Goal: Task Accomplishment & Management: Use online tool/utility

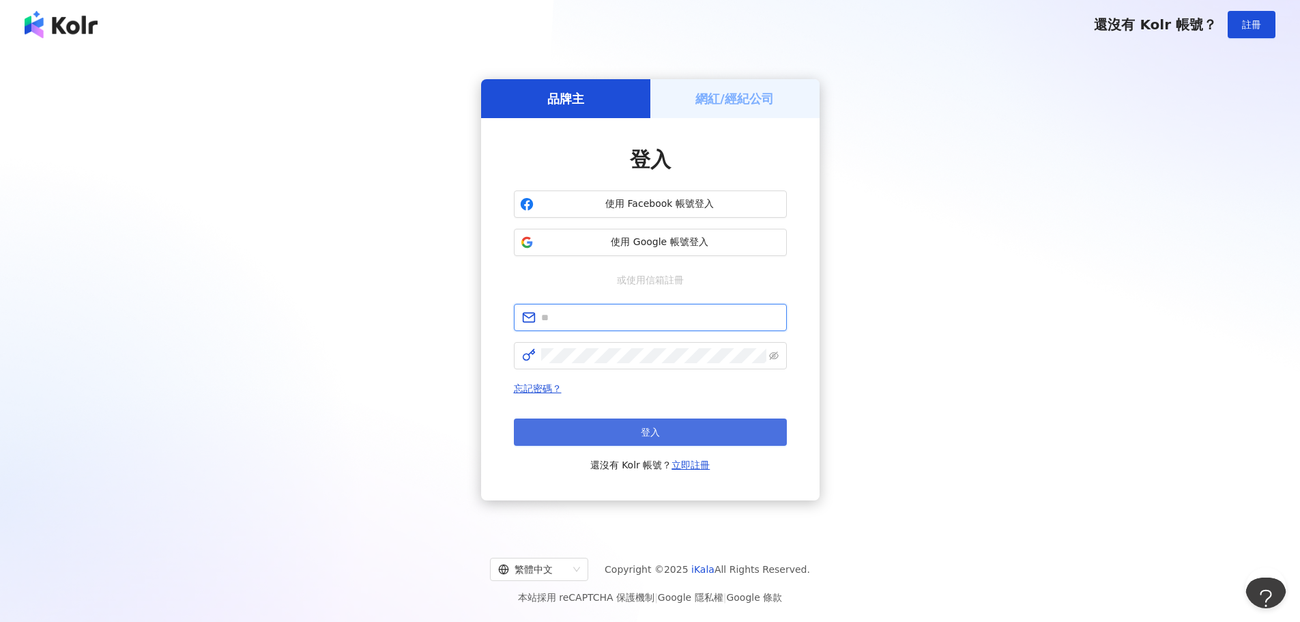
type input "**********"
click at [603, 429] on button "登入" at bounding box center [650, 431] width 273 height 27
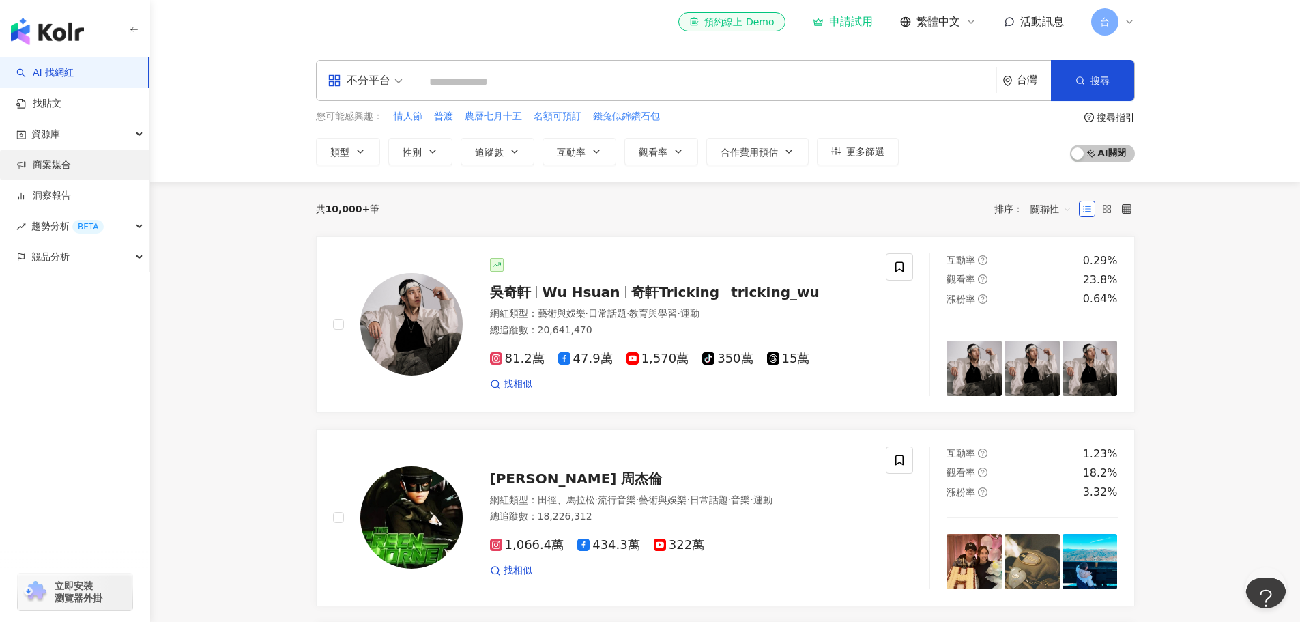
click at [31, 164] on link "商案媒合" at bounding box center [43, 165] width 55 height 14
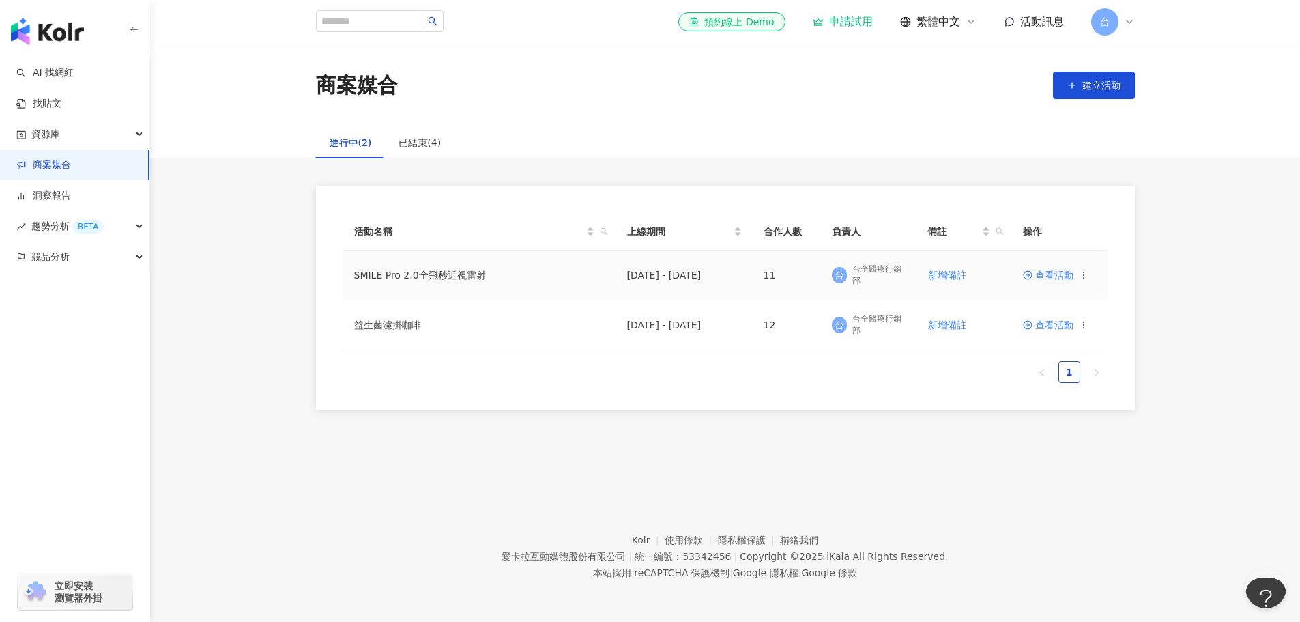
click at [1045, 276] on span "查看活動" at bounding box center [1048, 275] width 51 height 10
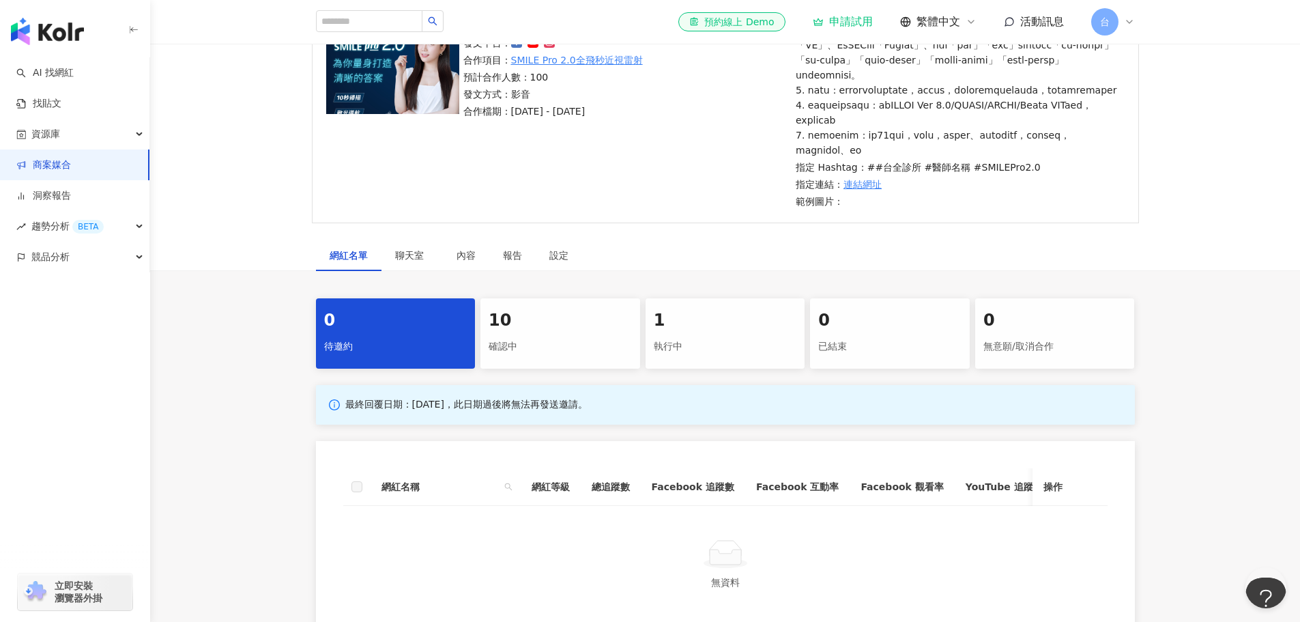
scroll to position [341, 0]
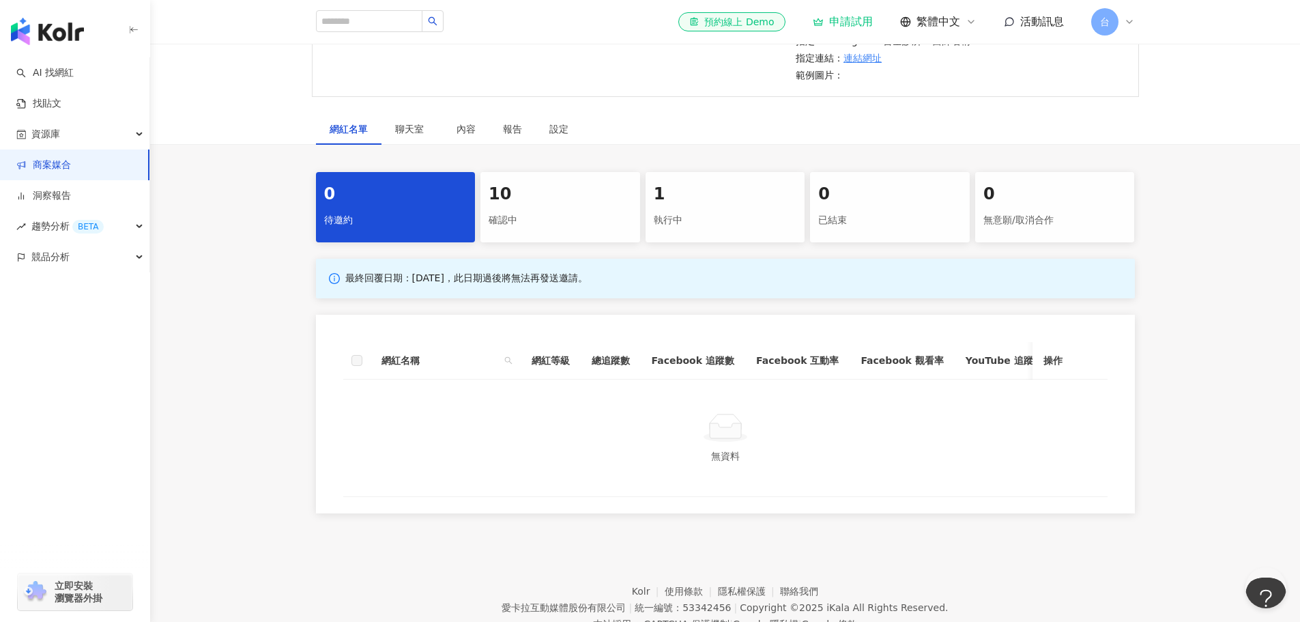
click at [570, 242] on div "10 確認中" at bounding box center [561, 207] width 160 height 70
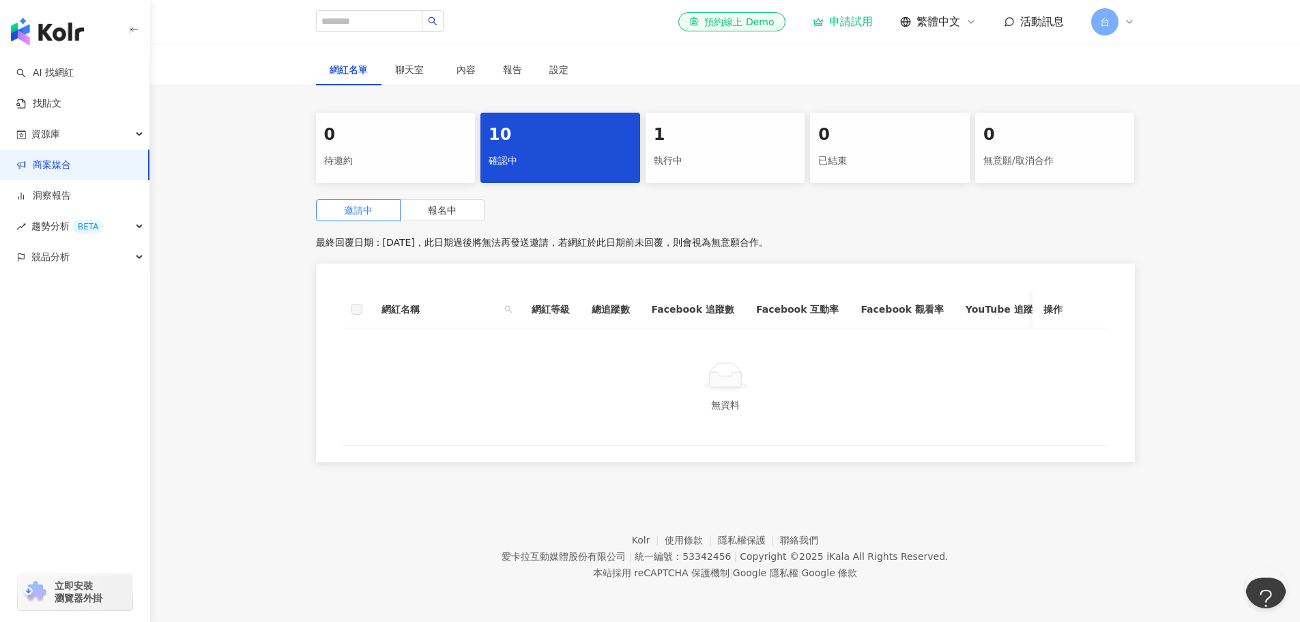
scroll to position [441, 0]
click at [449, 205] on span "報名中" at bounding box center [442, 210] width 29 height 11
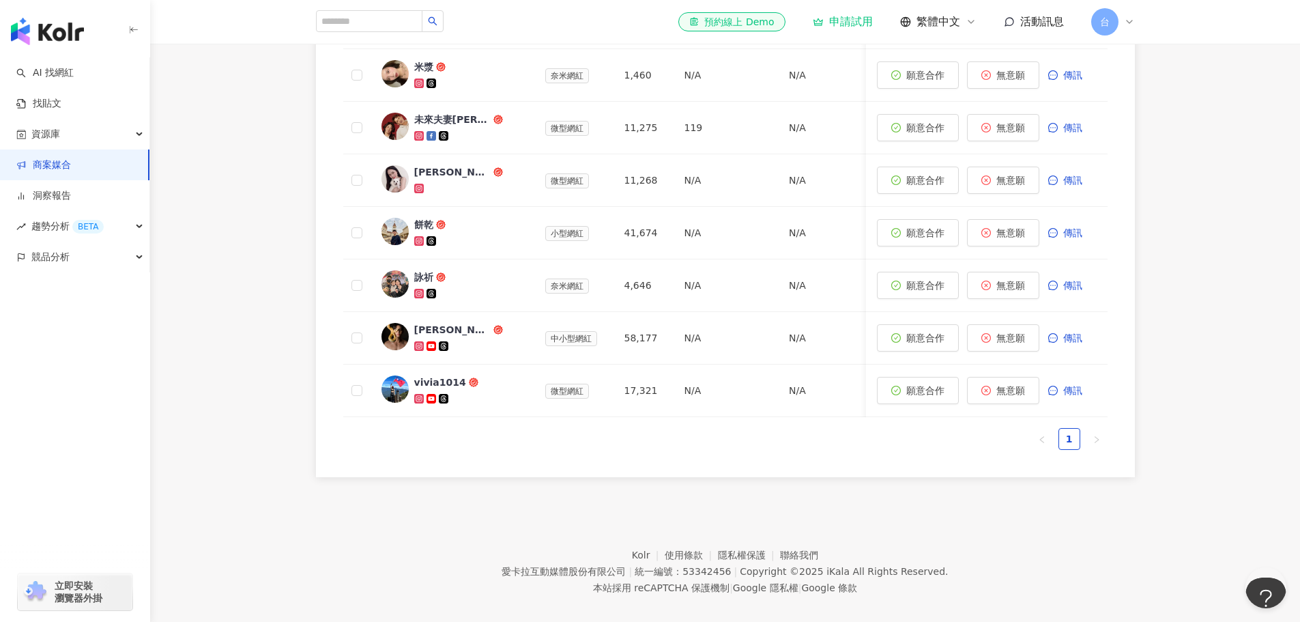
scroll to position [850, 0]
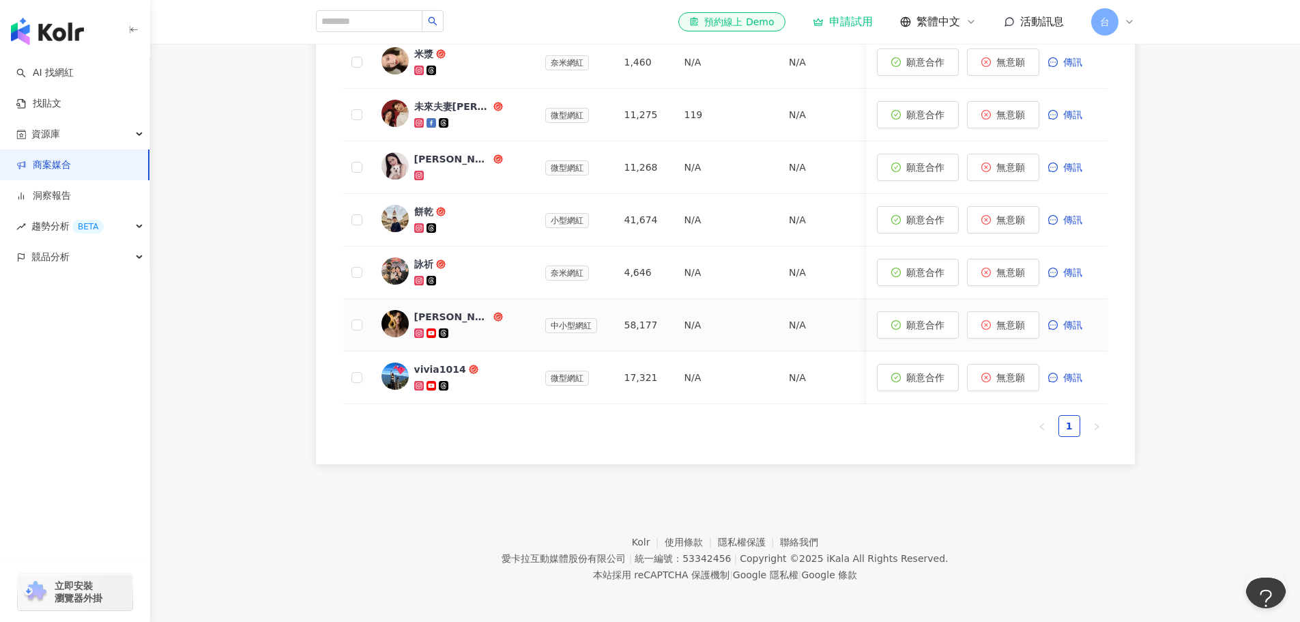
click at [425, 324] on div "[PERSON_NAME]" at bounding box center [452, 317] width 76 height 14
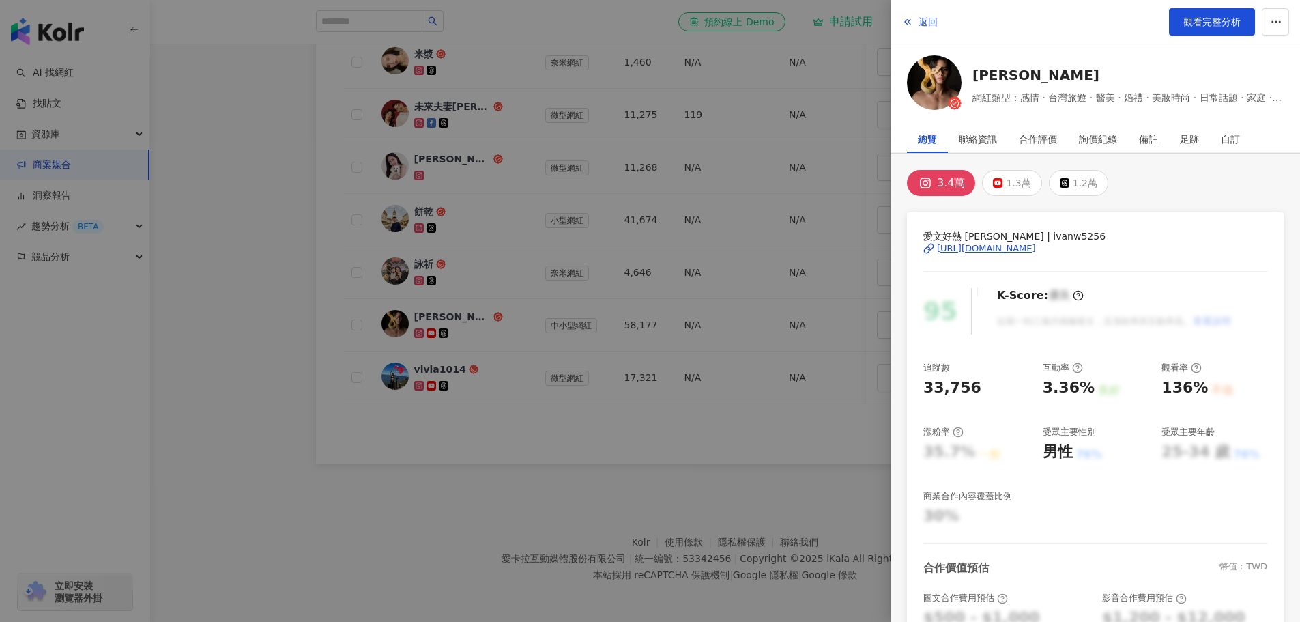
click at [432, 470] on div at bounding box center [650, 311] width 1300 height 622
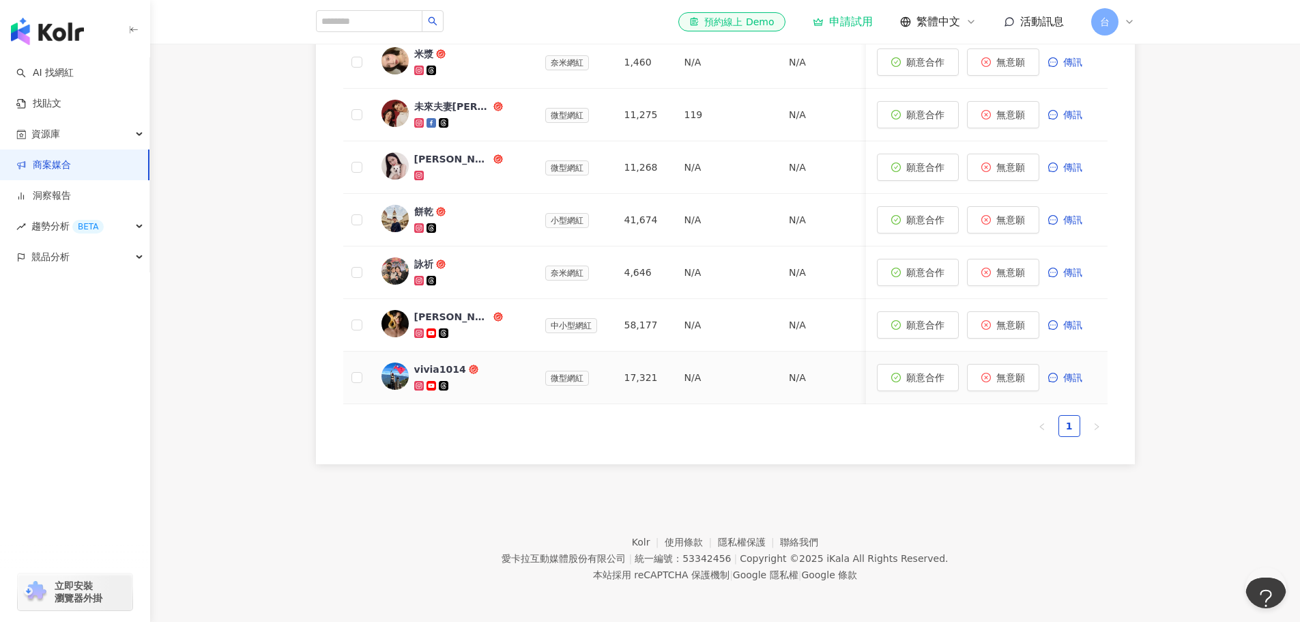
click at [443, 376] on div "vivia1014" at bounding box center [440, 369] width 52 height 14
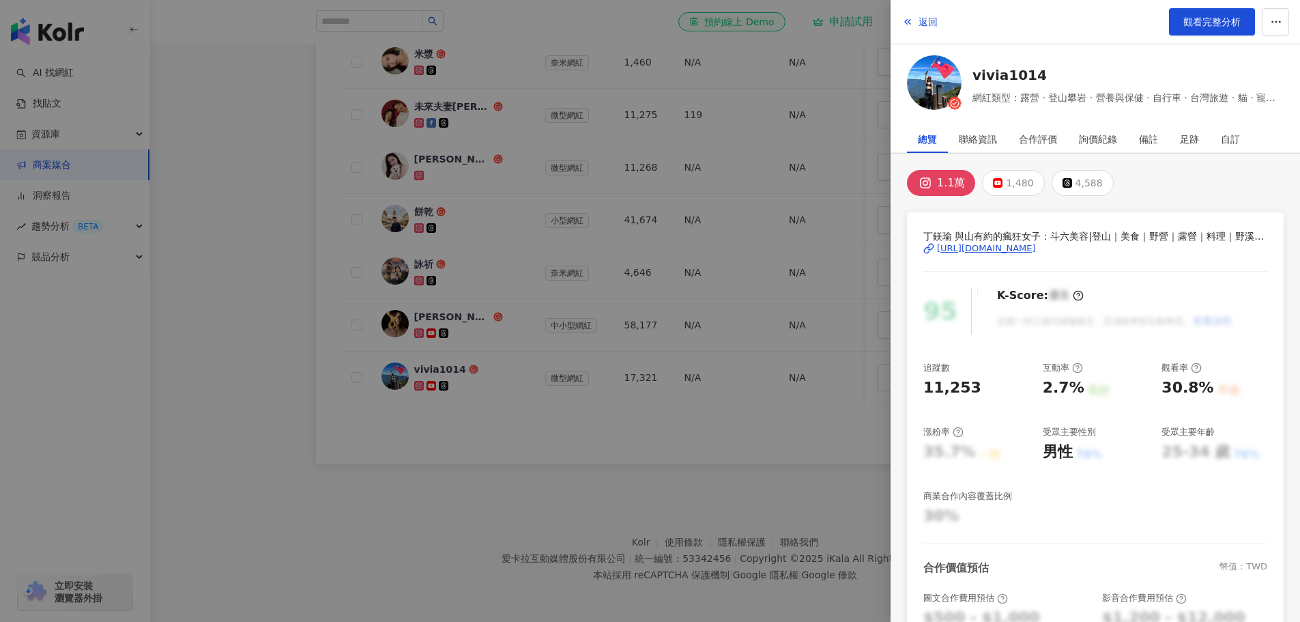
click at [451, 471] on div at bounding box center [650, 311] width 1300 height 622
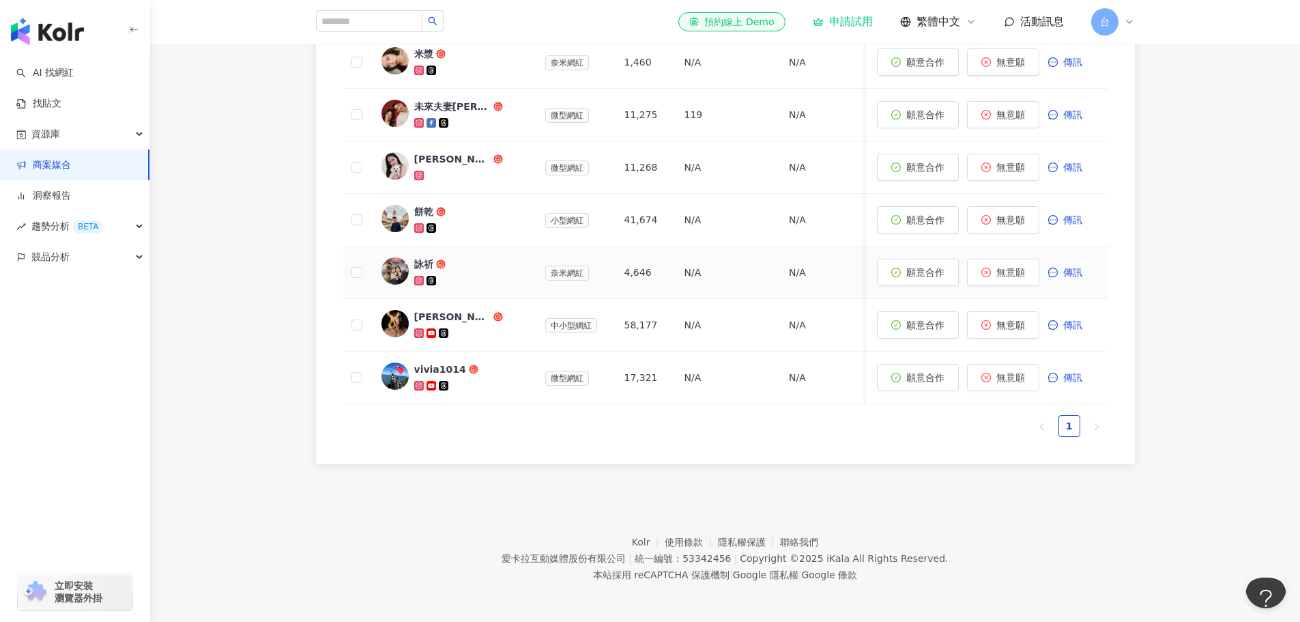
click at [427, 271] on div "詠祈" at bounding box center [423, 264] width 19 height 14
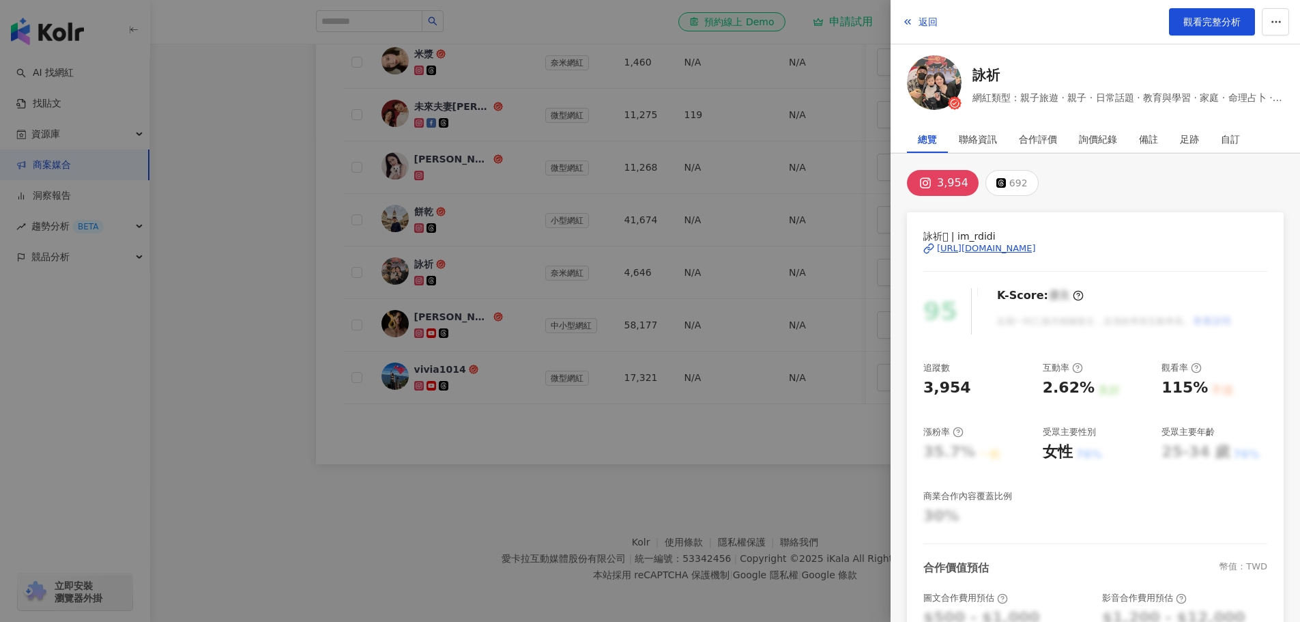
click at [302, 322] on div at bounding box center [650, 311] width 1300 height 622
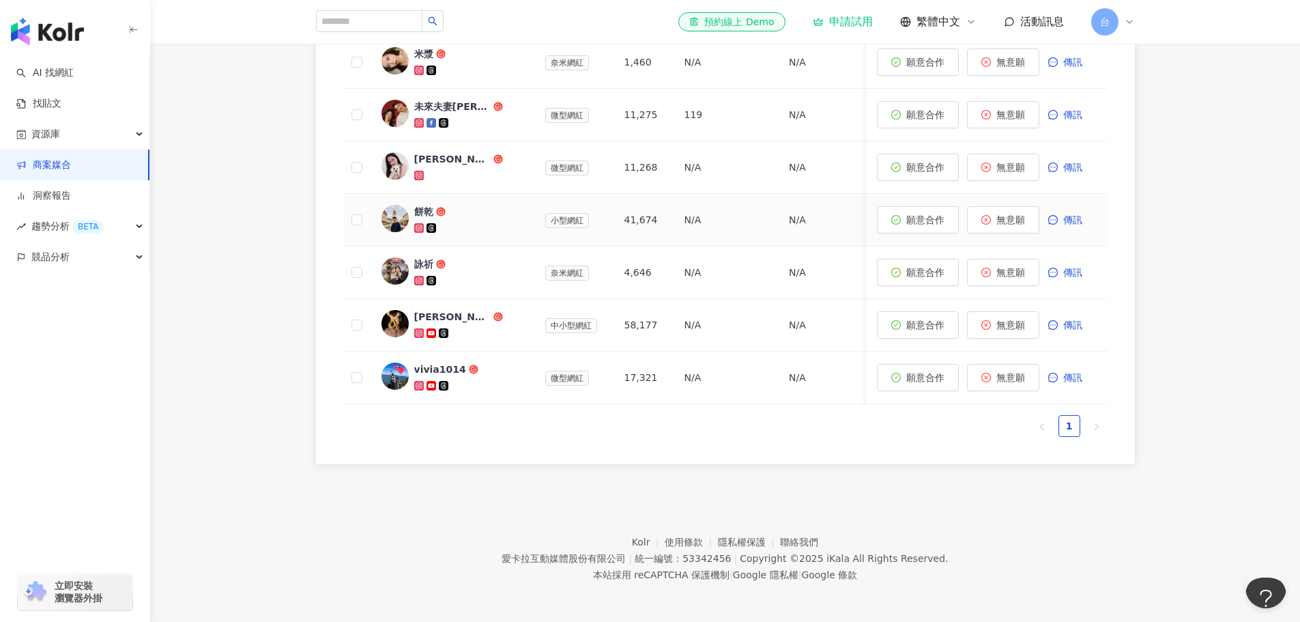
click at [421, 218] on div "餅乾" at bounding box center [423, 212] width 19 height 14
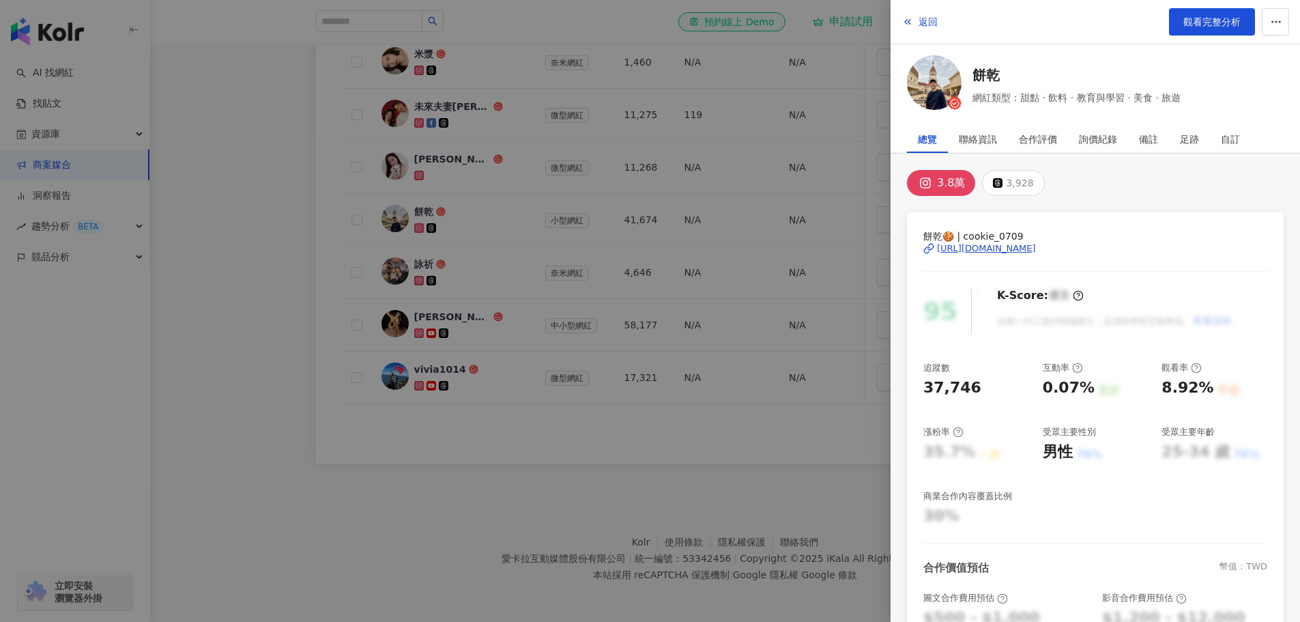
click at [246, 283] on div at bounding box center [650, 311] width 1300 height 622
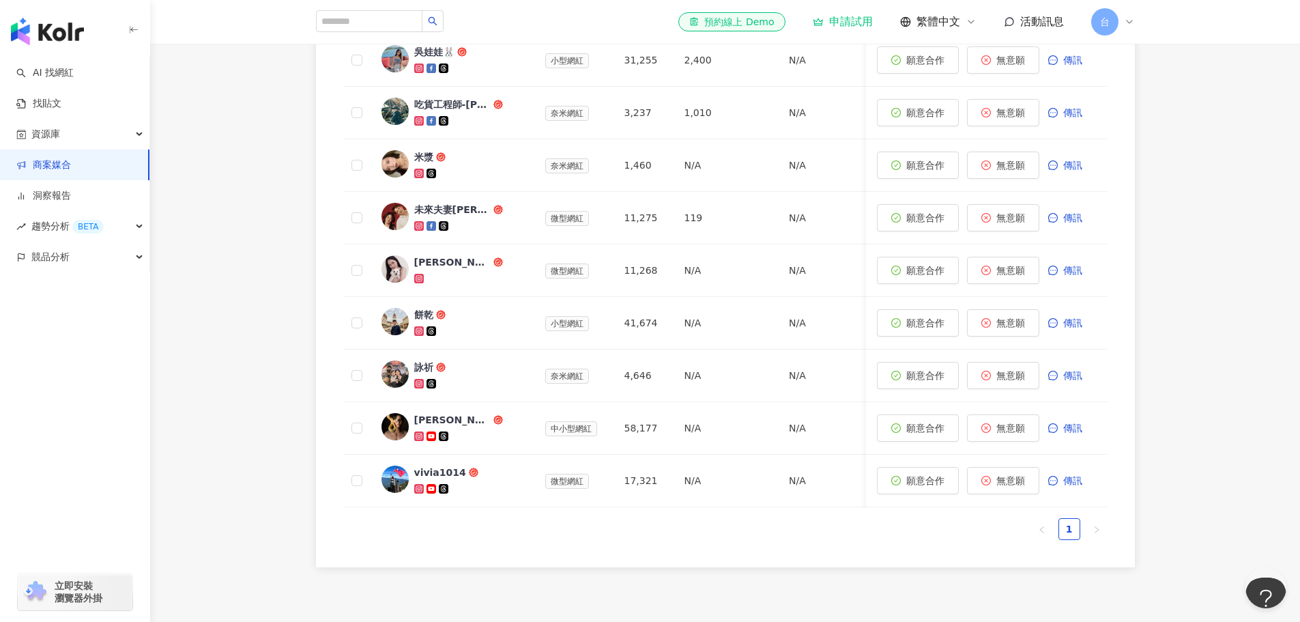
scroll to position [714, 0]
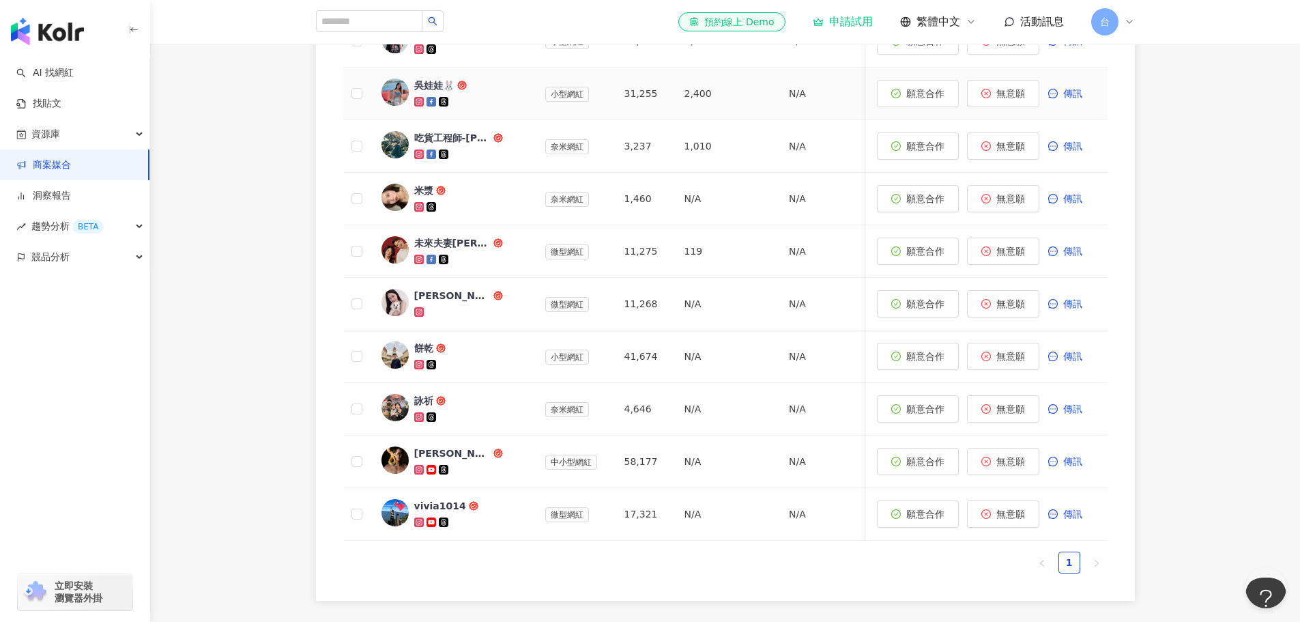
click at [423, 92] on div "吳娃娃🐰" at bounding box center [434, 85] width 40 height 14
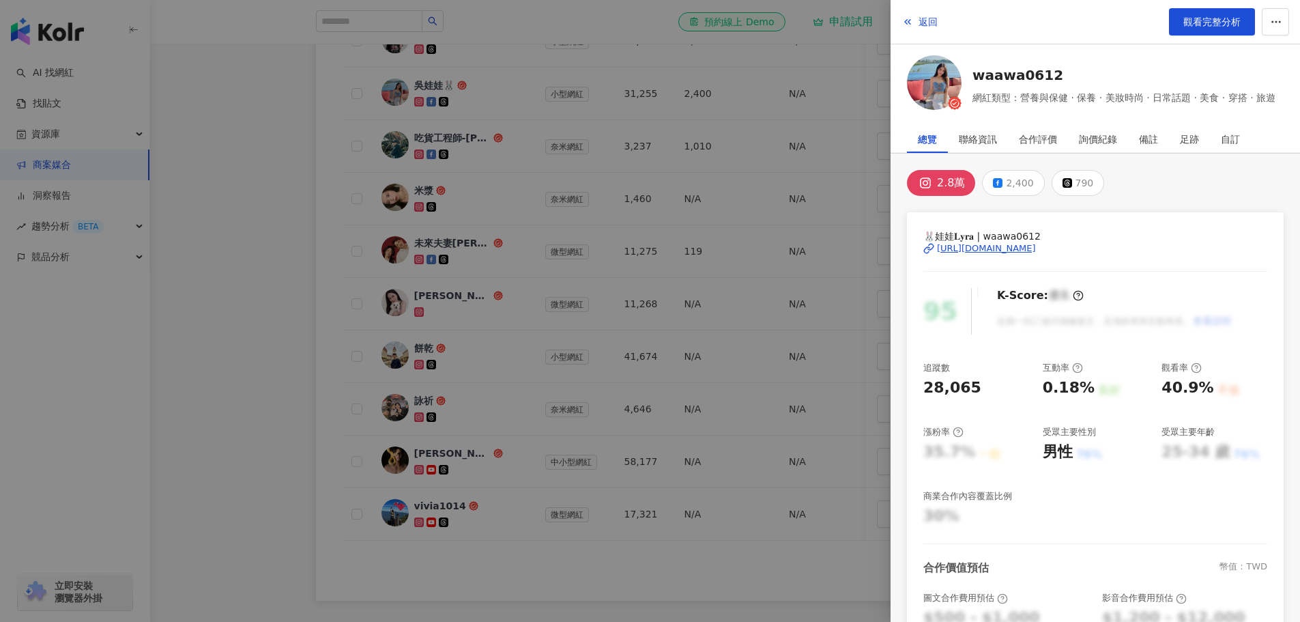
click at [334, 179] on div at bounding box center [650, 311] width 1300 height 622
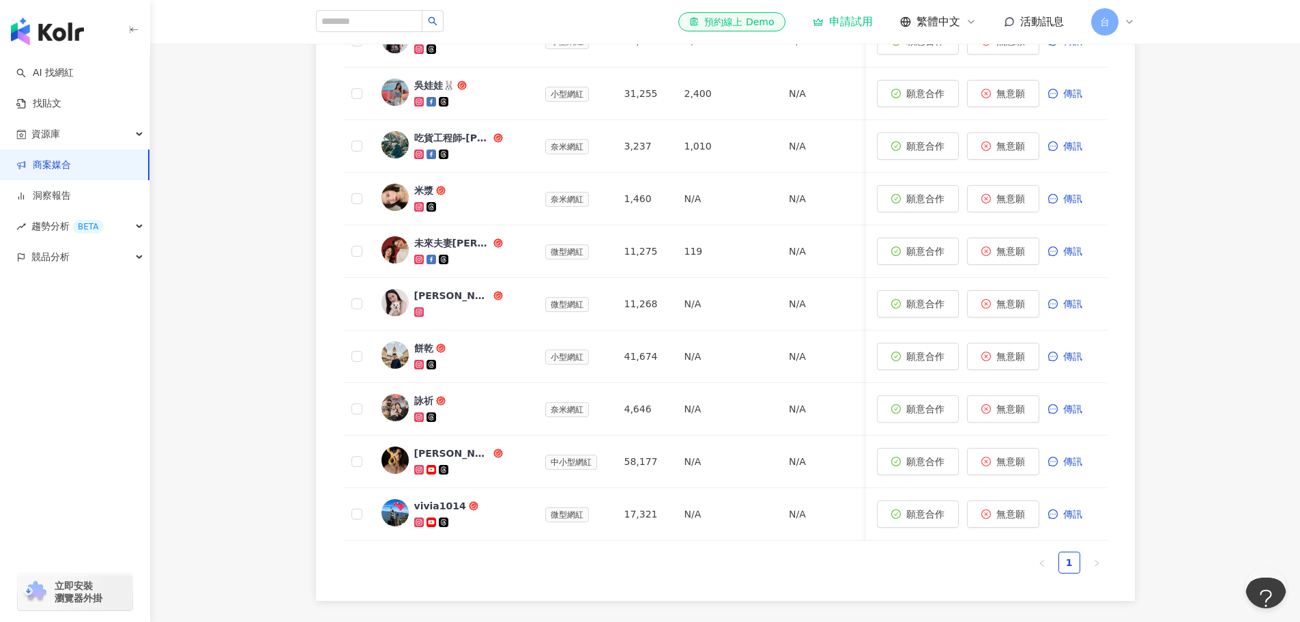
scroll to position [646, 0]
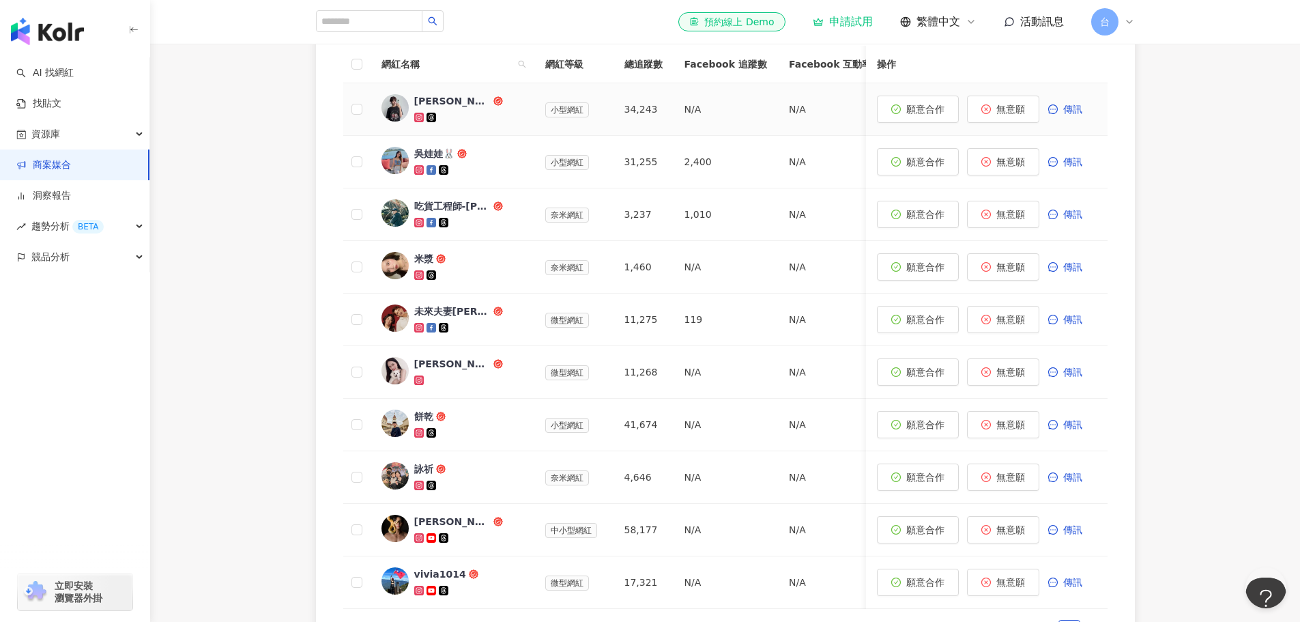
click at [431, 108] on div "[PERSON_NAME]" at bounding box center [452, 101] width 76 height 14
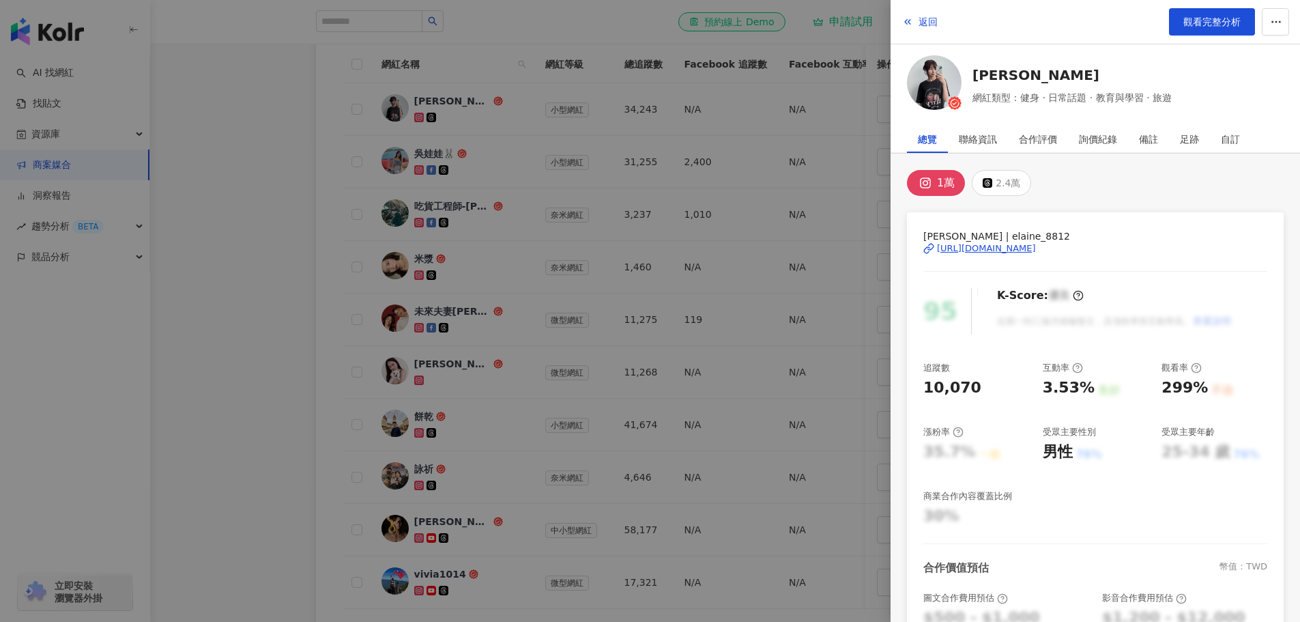
click at [302, 255] on div at bounding box center [650, 311] width 1300 height 622
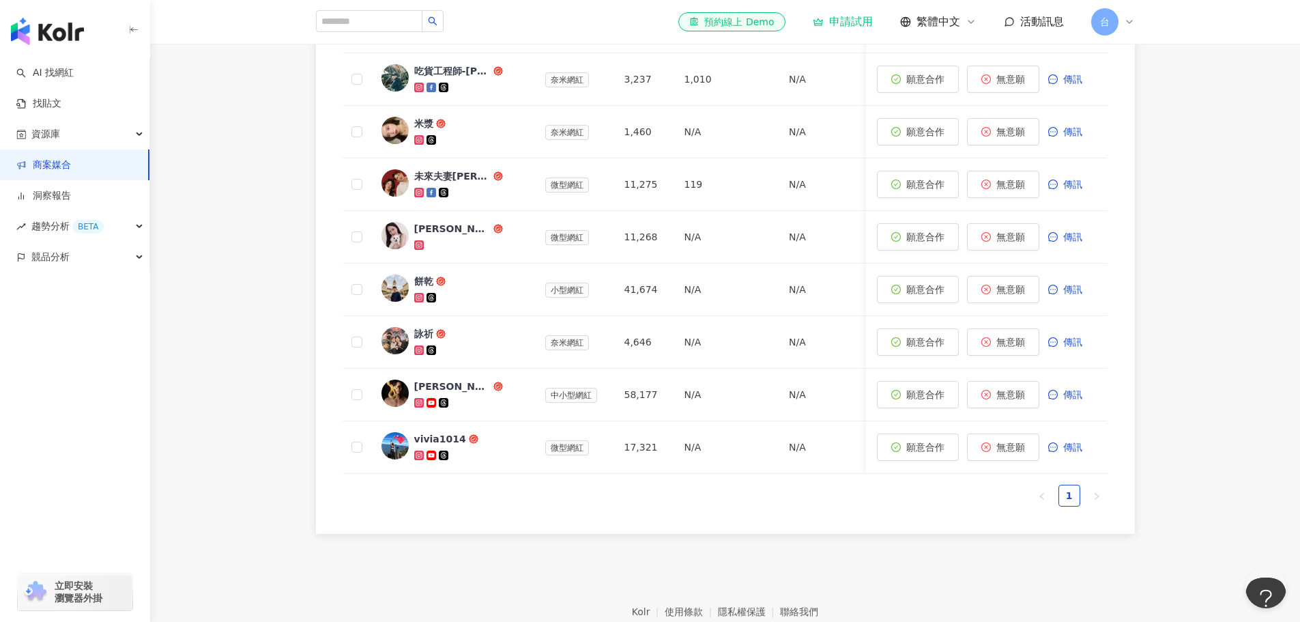
scroll to position [782, 0]
click at [427, 287] on div "餅乾" at bounding box center [423, 280] width 19 height 14
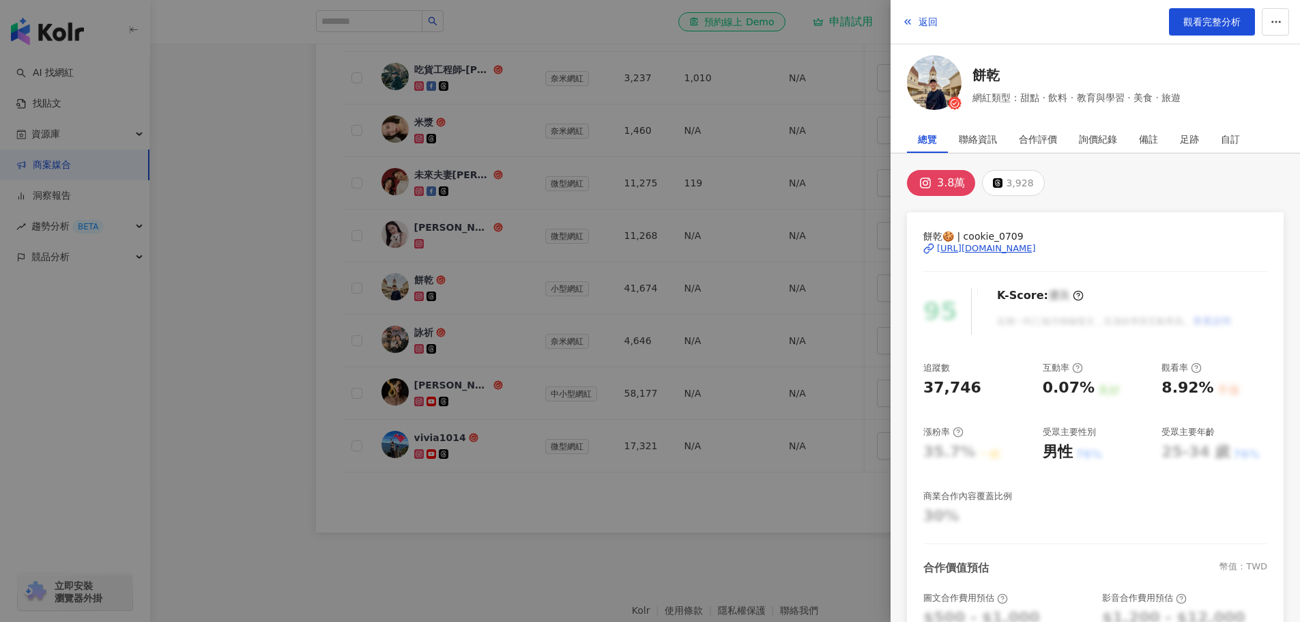
click at [932, 189] on icon at bounding box center [925, 183] width 16 height 16
click at [969, 243] on div "[URL][DOMAIN_NAME]" at bounding box center [986, 248] width 99 height 12
click at [921, 24] on span "返回" at bounding box center [928, 21] width 19 height 11
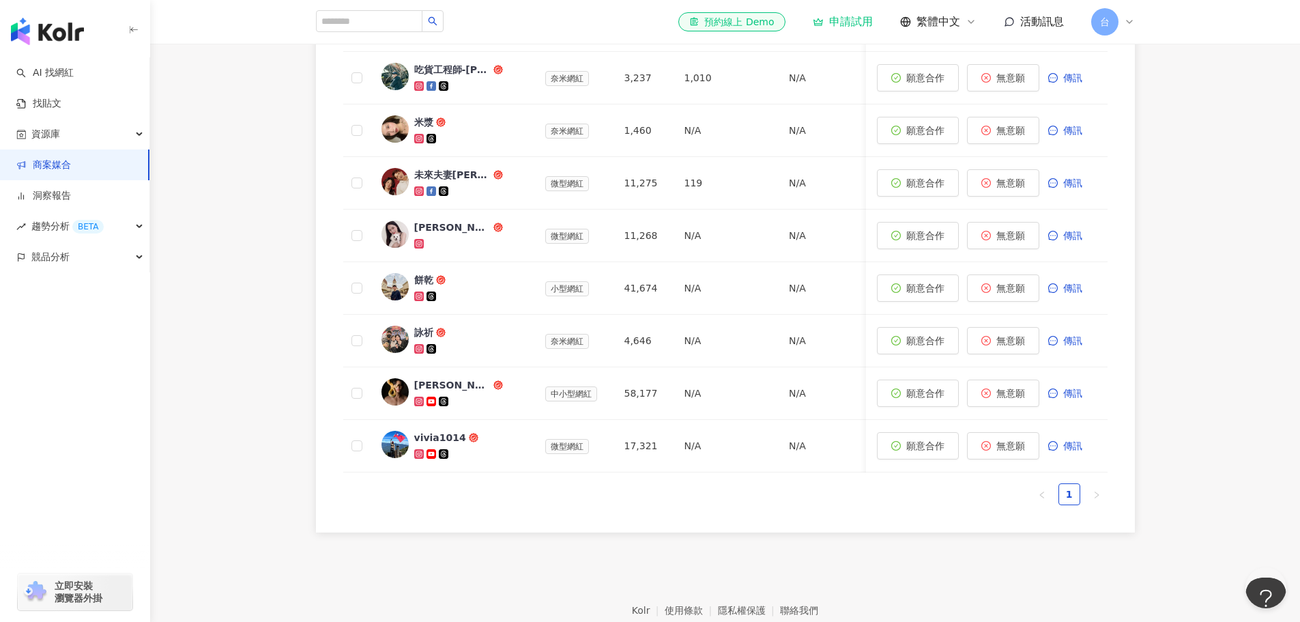
drag, startPoint x: 724, startPoint y: 557, endPoint x: 669, endPoint y: 571, distance: 57.1
click at [669, 532] on div "網紅名稱 網紅等級 總追蹤數 Facebook 追蹤數 Facebook 互動率 Facebook 觀看率 YouTube 追蹤數 YouTube 互動率 Y…" at bounding box center [725, 207] width 819 height 650
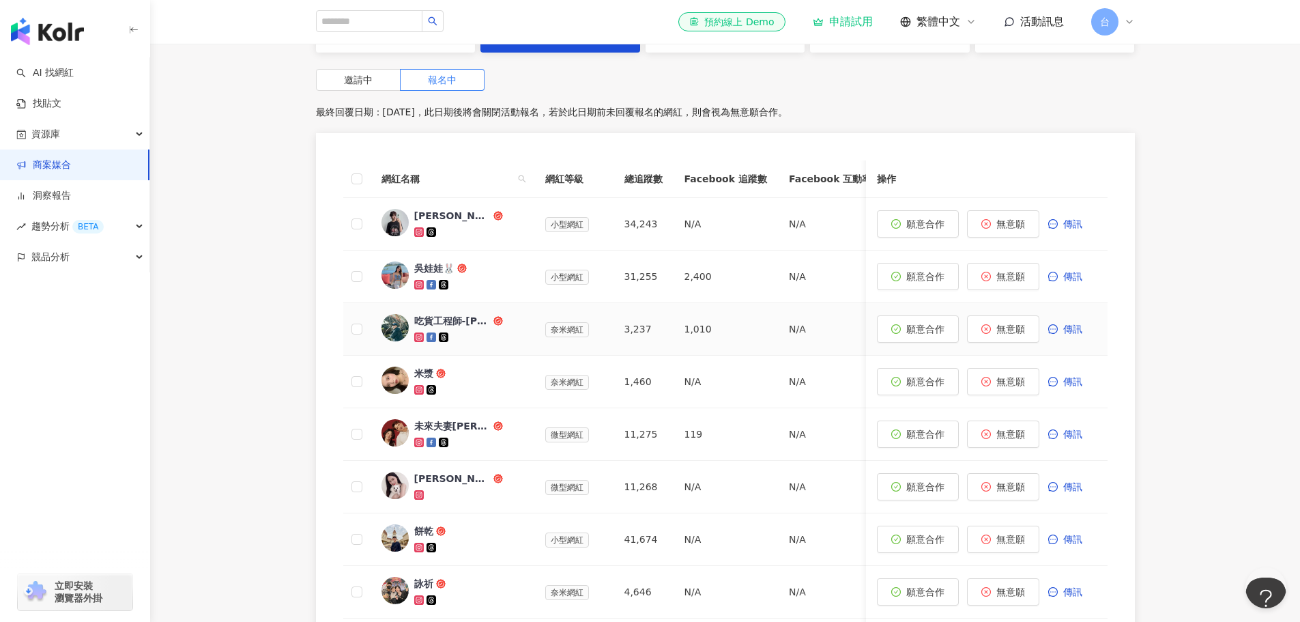
scroll to position [373, 0]
